Goal: Use online tool/utility: Use online tool/utility

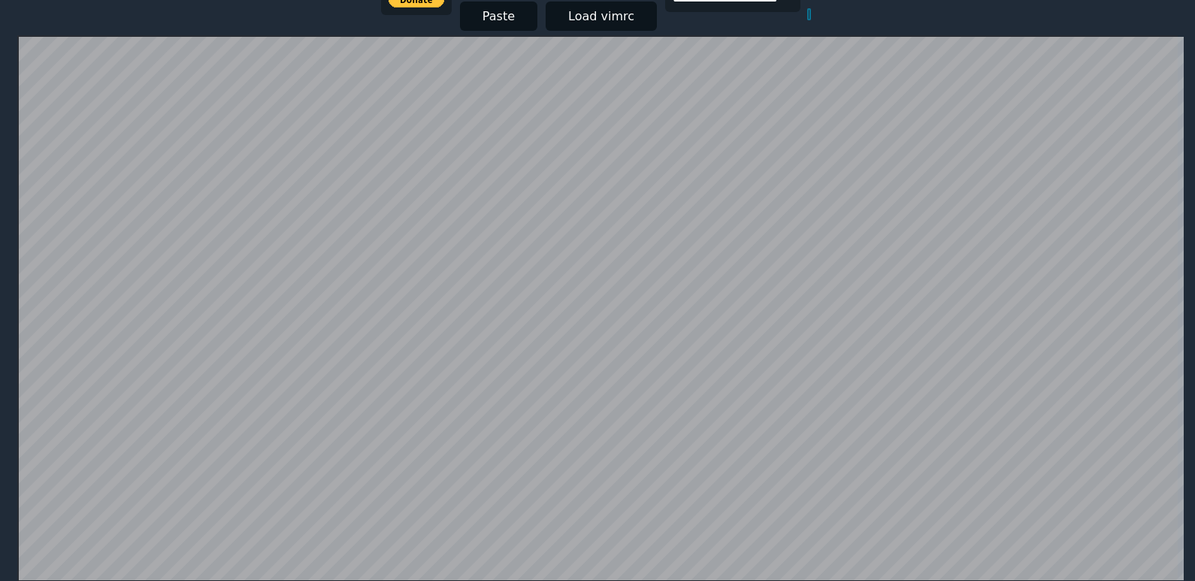
scroll to position [217, 0]
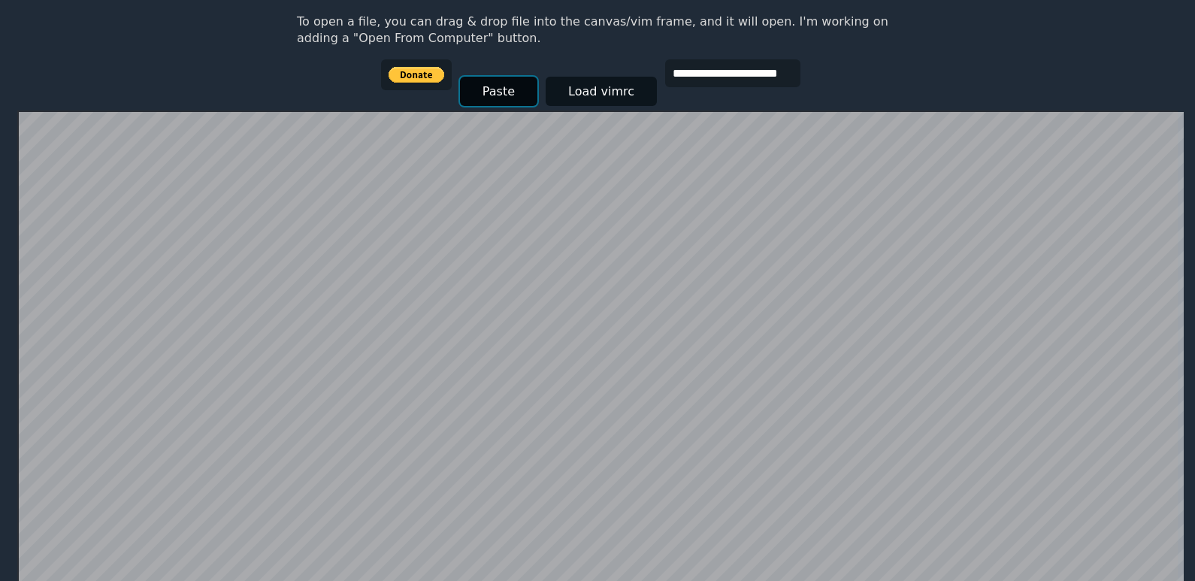
click at [467, 82] on button "Paste" at bounding box center [498, 91] width 77 height 29
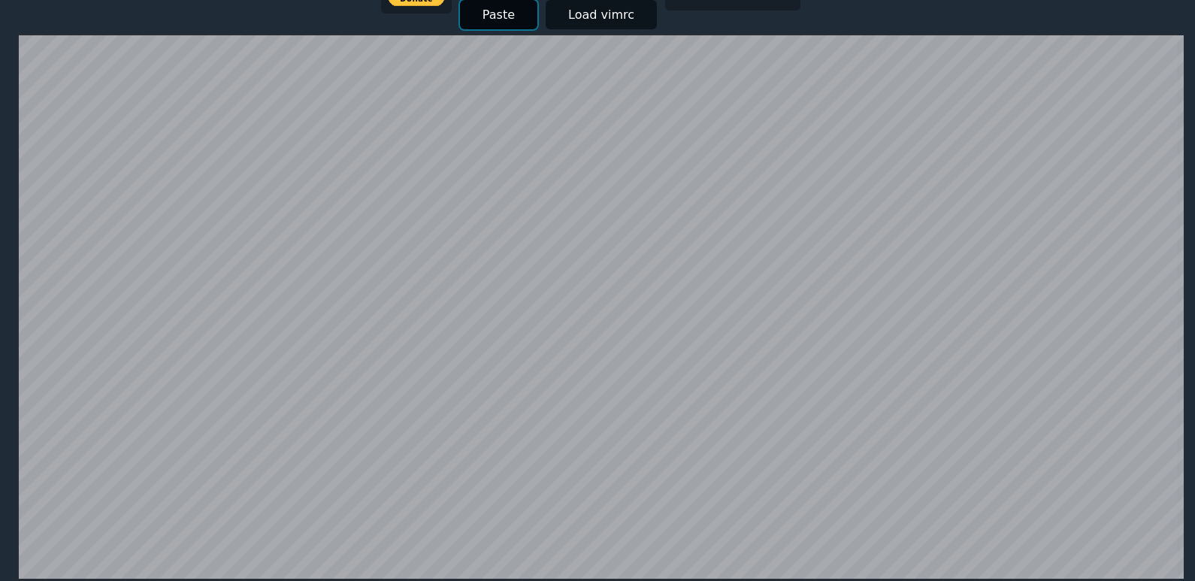
click at [498, 13] on button "Paste" at bounding box center [498, 14] width 77 height 29
click at [496, 16] on button "Paste" at bounding box center [498, 14] width 77 height 29
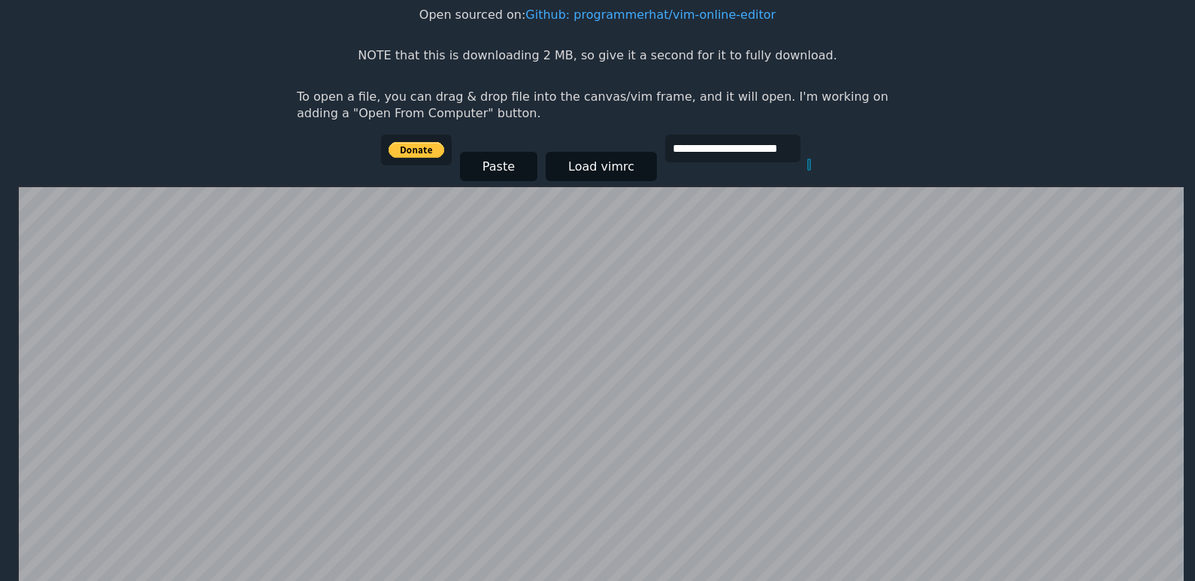
scroll to position [217, 0]
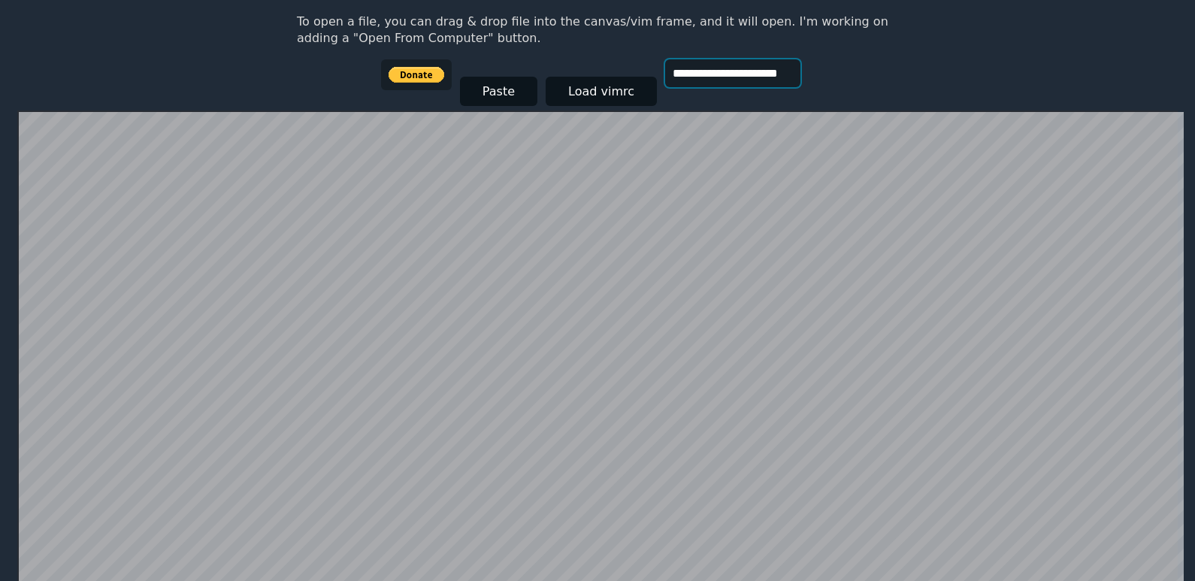
click at [709, 73] on input "**********" at bounding box center [732, 73] width 135 height 28
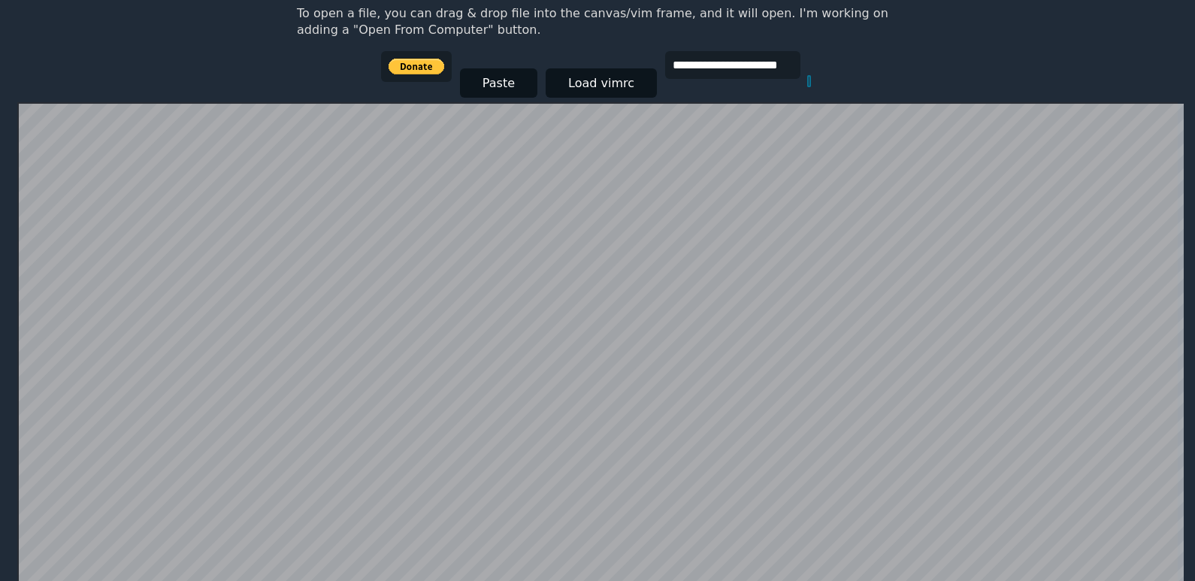
scroll to position [292, 0]
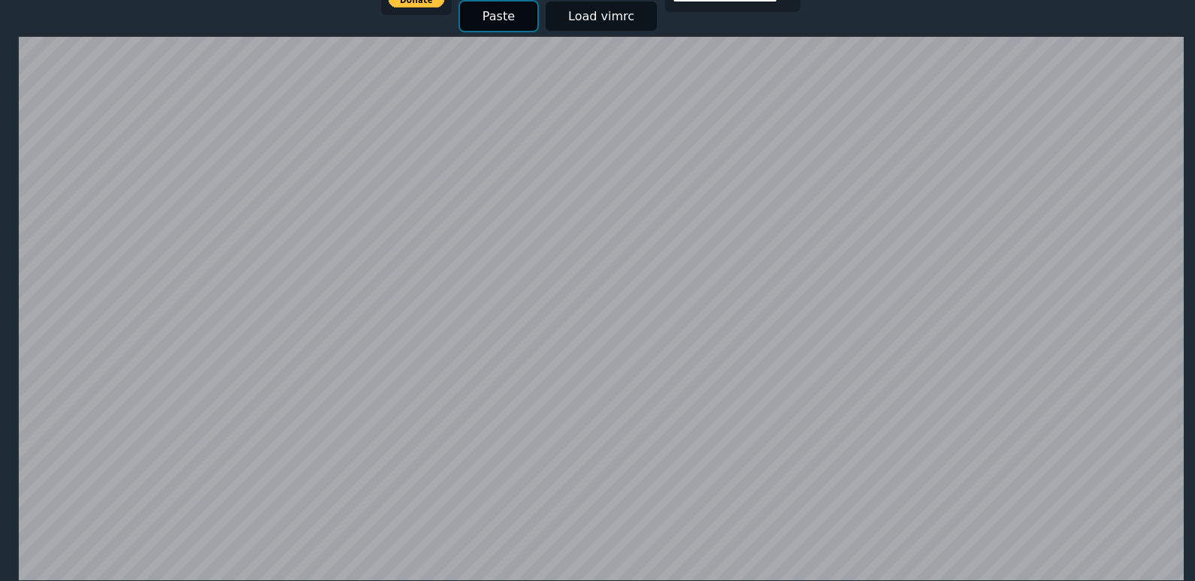
click at [485, 22] on button "Paste" at bounding box center [498, 16] width 77 height 29
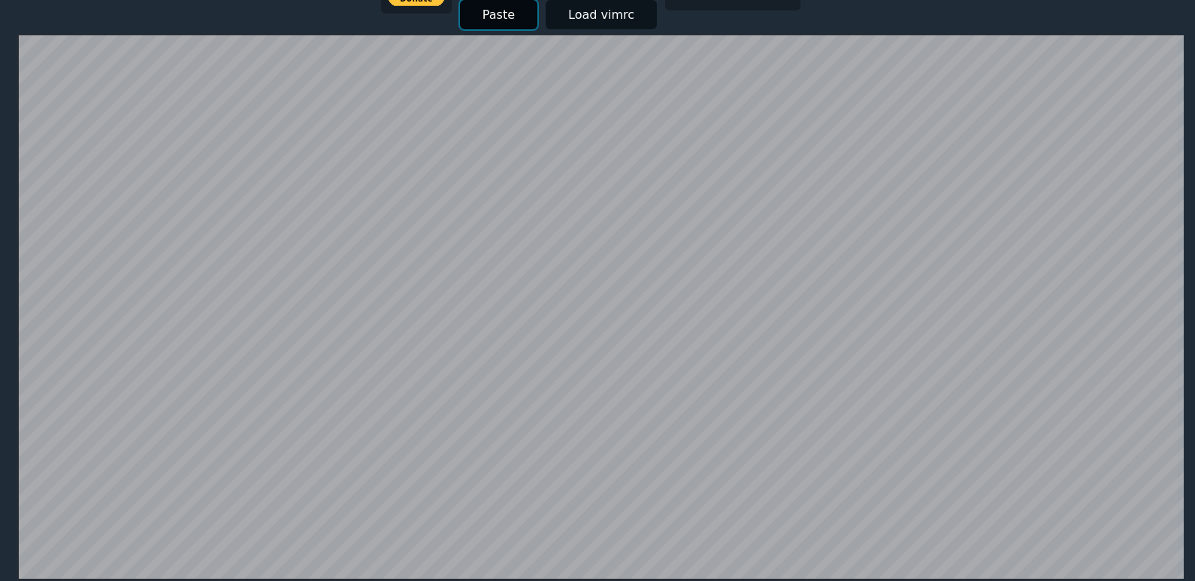
click at [485, 22] on button "Paste" at bounding box center [498, 14] width 77 height 29
click at [485, 22] on button "Paste" at bounding box center [498, 15] width 77 height 29
click at [485, 22] on button "Paste" at bounding box center [498, 14] width 77 height 29
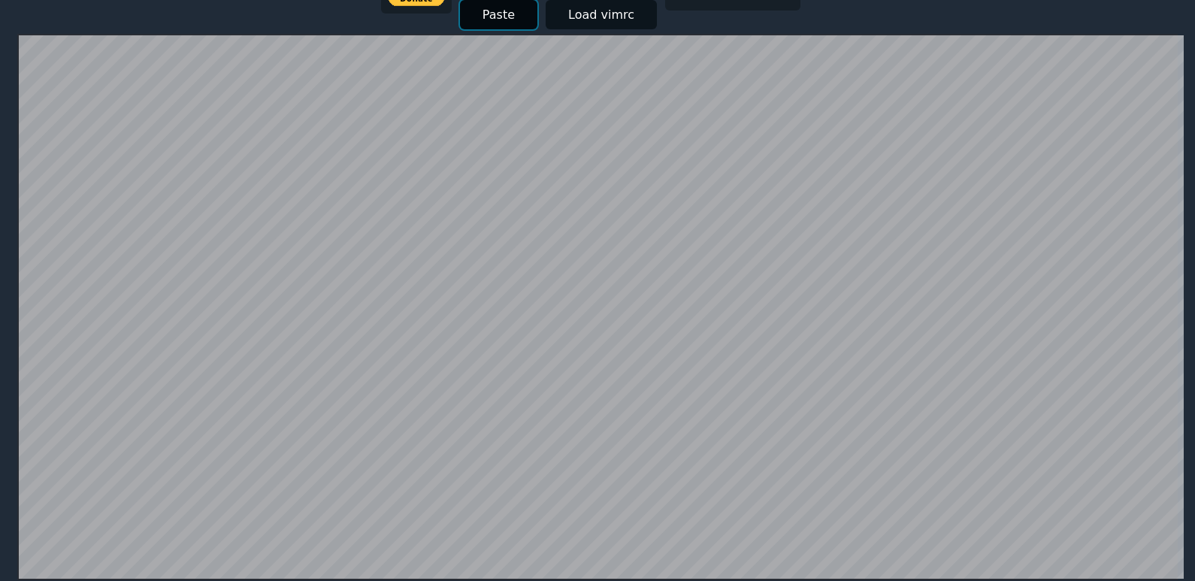
click at [485, 22] on button "Paste" at bounding box center [498, 14] width 77 height 29
